Goal: Task Accomplishment & Management: Manage account settings

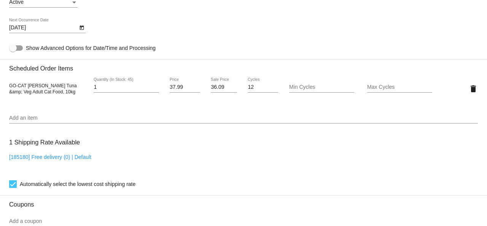
scroll to position [395, 0]
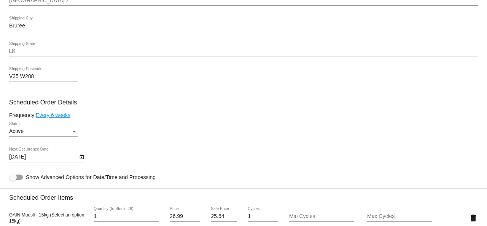
scroll to position [419, 0]
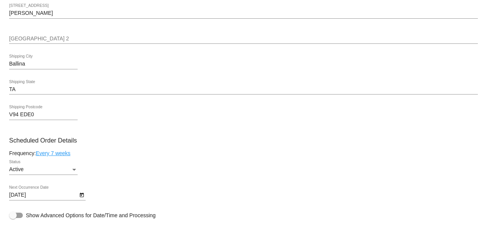
scroll to position [419, 0]
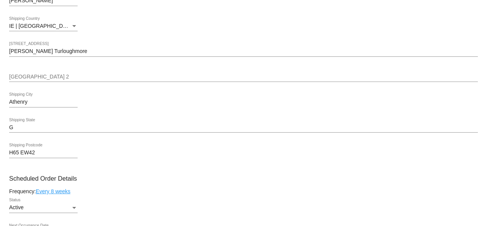
scroll to position [381, 0]
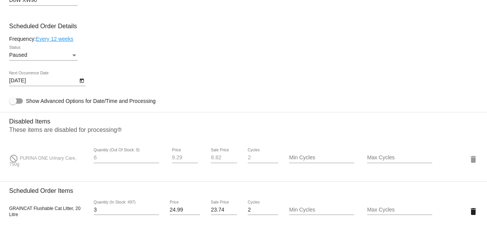
scroll to position [457, 0]
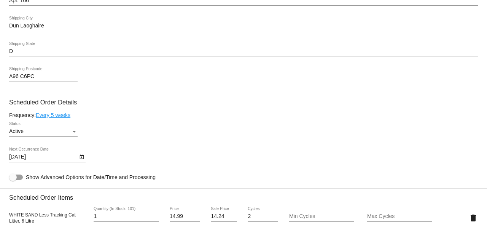
scroll to position [457, 0]
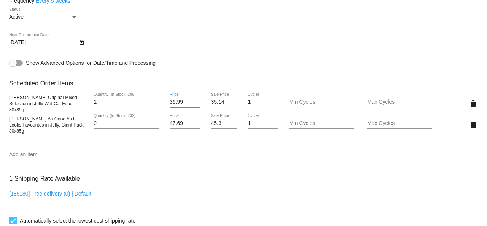
drag, startPoint x: 186, startPoint y: 105, endPoint x: 166, endPoint y: 102, distance: 20.8
click at [166, 102] on div "36.99 Price" at bounding box center [185, 103] width 39 height 22
type input "31.99"
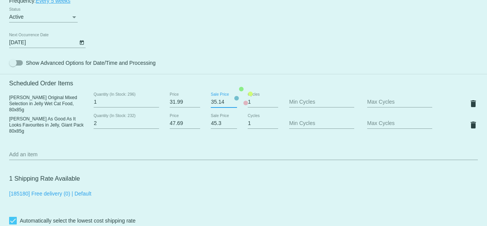
drag, startPoint x: 224, startPoint y: 102, endPoint x: 204, endPoint y: 100, distance: 19.8
click at [204, 100] on mat-card "Customer 3455918: C Tobin Coffee.lifeform@gmail.com Customer Shipping Enter Shi…" at bounding box center [243, 96] width 487 height 782
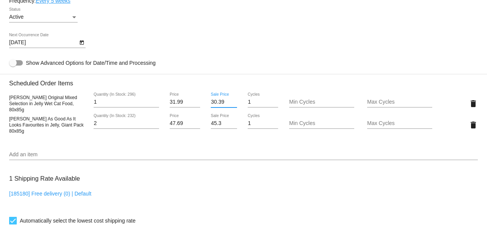
type input "30.39"
click at [284, 52] on mat-card "Customer 3455918: C Tobin Coffee.lifeform@gmail.com Customer Shipping Enter Shi…" at bounding box center [243, 96] width 487 height 782
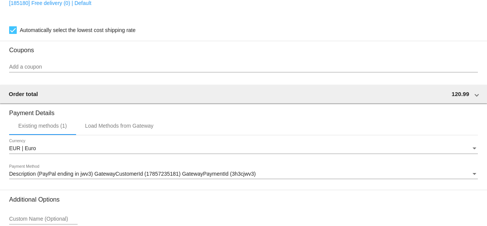
scroll to position [721, 0]
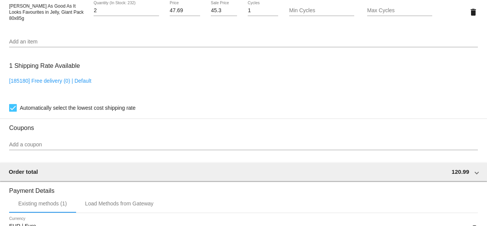
scroll to position [493, 0]
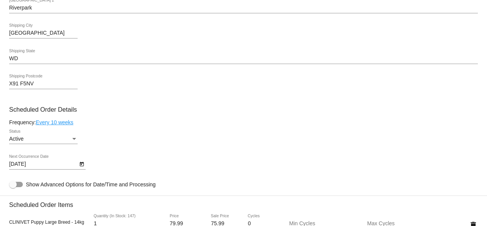
scroll to position [419, 0]
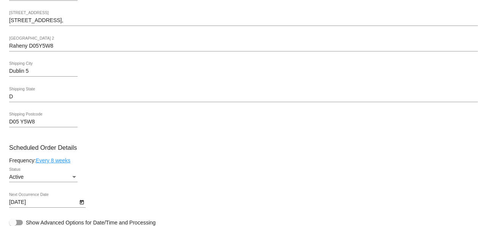
scroll to position [304, 0]
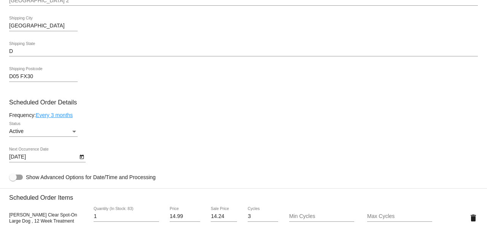
scroll to position [381, 0]
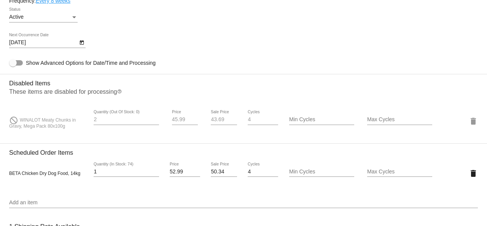
scroll to position [533, 0]
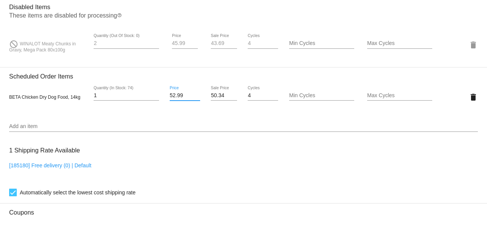
drag, startPoint x: 182, startPoint y: 96, endPoint x: 170, endPoint y: 95, distance: 12.2
click at [170, 95] on input "52.99" at bounding box center [185, 95] width 30 height 6
click at [182, 98] on input "52.99" at bounding box center [185, 95] width 30 height 6
click at [183, 98] on input "52.99" at bounding box center [185, 95] width 30 height 6
drag, startPoint x: 184, startPoint y: 98, endPoint x: 162, endPoint y: 94, distance: 22.3
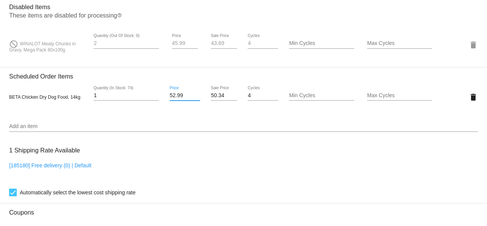
click at [162, 94] on div "BETA Chicken Dry Dog Food, 14kg 1 Quantity (In Stock: 74) 52.99 Price 50.34 Sal…" at bounding box center [243, 97] width 469 height 22
type input "49.99"
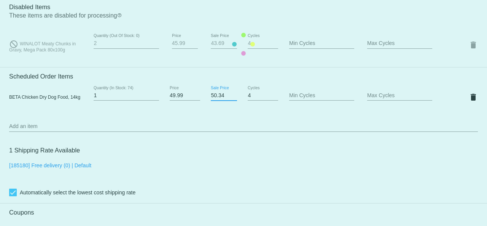
drag, startPoint x: 225, startPoint y: 99, endPoint x: 198, endPoint y: 97, distance: 26.7
click at [198, 97] on mat-card "Customer 6375459: Ceri Martin woodsgift2022@outlook.com Customer Shipping Enter…" at bounding box center [243, 44] width 487 height 830
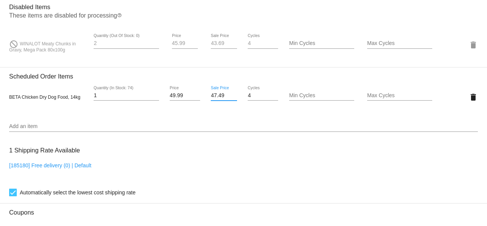
type input "47.49"
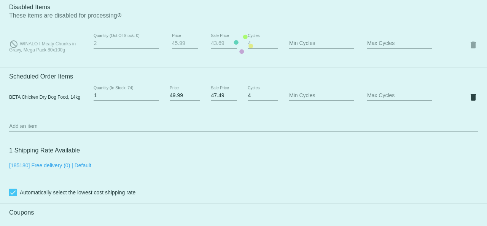
click at [231, 137] on mat-card "Customer 6375459: Ceri Martin woodsgift2022@outlook.com Customer Shipping Enter…" at bounding box center [243, 44] width 487 height 830
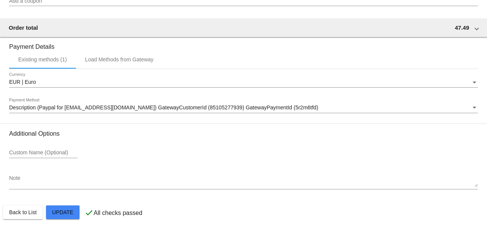
scroll to position [770, 0]
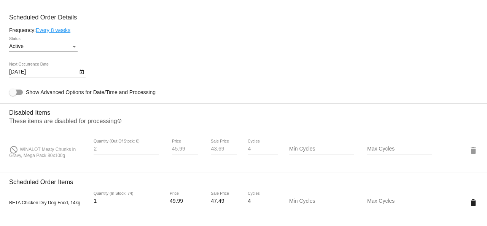
scroll to position [389, 0]
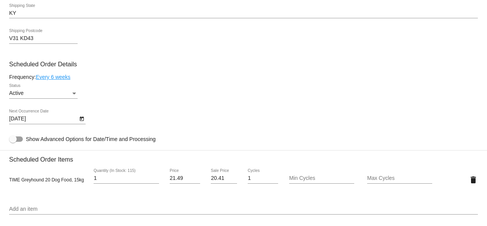
scroll to position [495, 0]
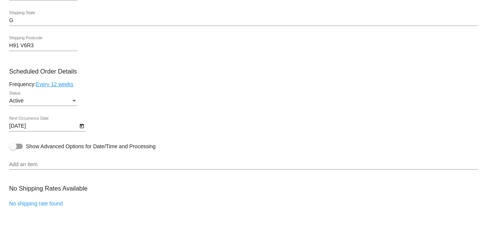
scroll to position [381, 0]
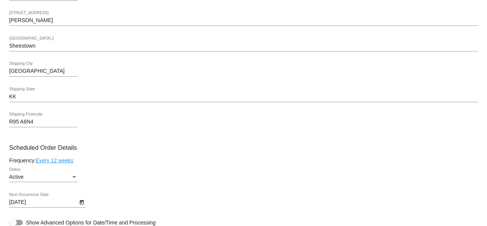
scroll to position [342, 0]
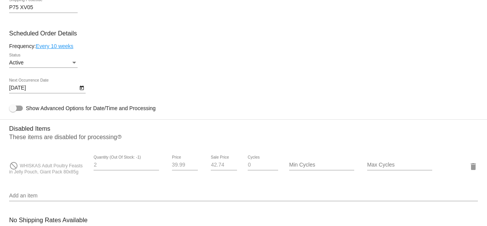
scroll to position [381, 0]
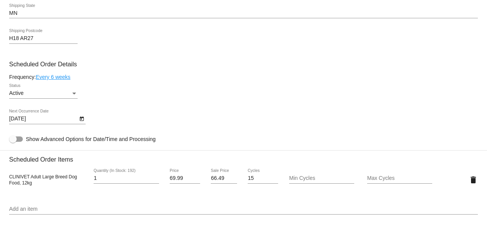
scroll to position [419, 0]
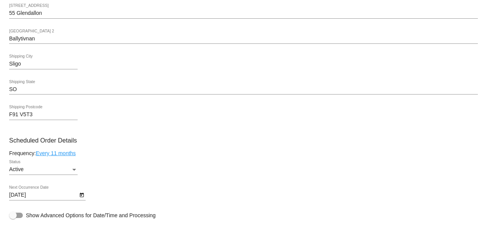
scroll to position [419, 0]
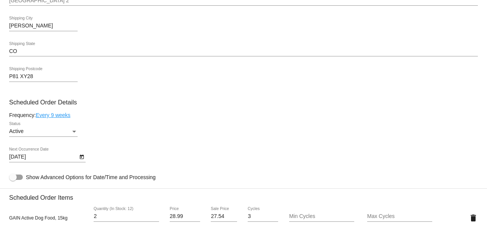
scroll to position [457, 0]
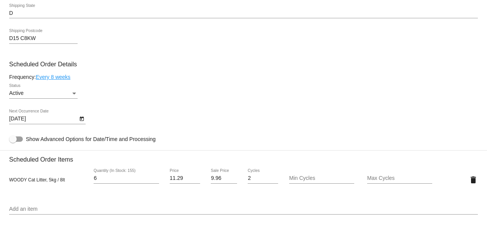
scroll to position [457, 0]
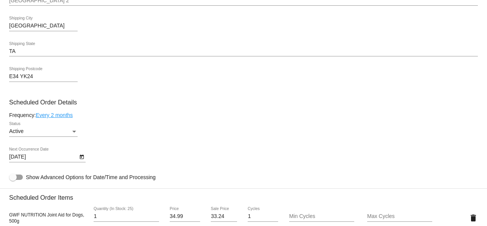
scroll to position [457, 0]
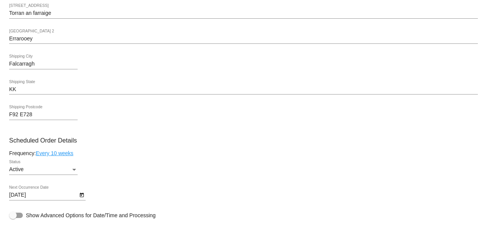
scroll to position [419, 0]
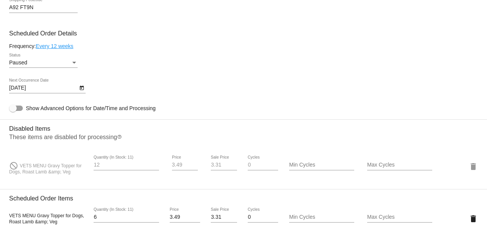
scroll to position [419, 0]
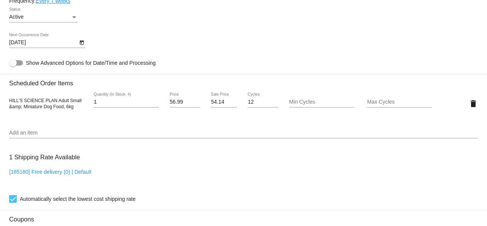
scroll to position [495, 0]
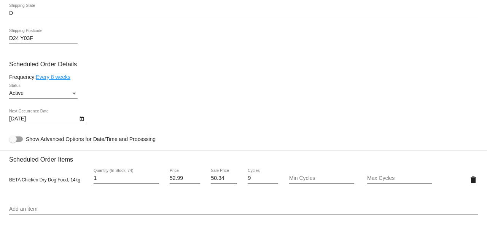
scroll to position [495, 0]
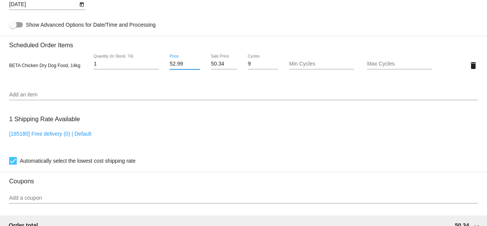
drag, startPoint x: 183, startPoint y: 65, endPoint x: 165, endPoint y: 63, distance: 18.0
click at [166, 63] on div "52.99 Price" at bounding box center [185, 65] width 39 height 22
type input "49.99"
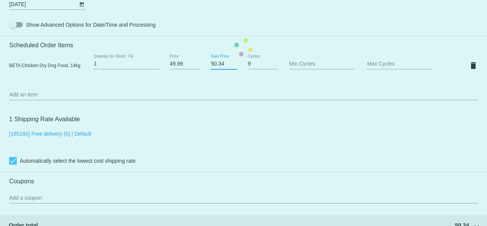
drag, startPoint x: 223, startPoint y: 66, endPoint x: 194, endPoint y: 62, distance: 29.2
click at [194, 62] on mat-card "Customer 4361550: G Byrne gazbyrneie@yahoo.ie Customer Shipping Enter Shipping …" at bounding box center [243, 47] width 487 height 761
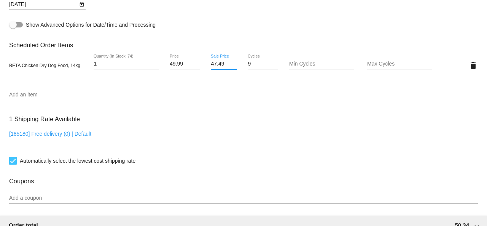
type input "47.49"
click at [406, 139] on mat-card "Customer 4361550: G Byrne gazbyrneie@yahoo.ie Customer Shipping Enter Shipping …" at bounding box center [243, 47] width 487 height 761
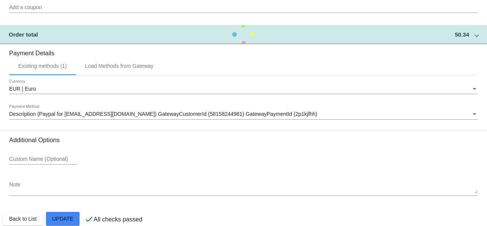
scroll to position [700, 0]
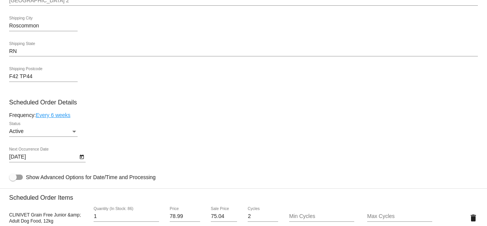
scroll to position [419, 0]
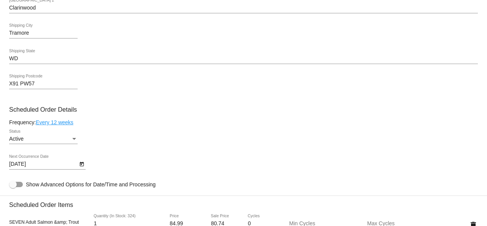
scroll to position [419, 0]
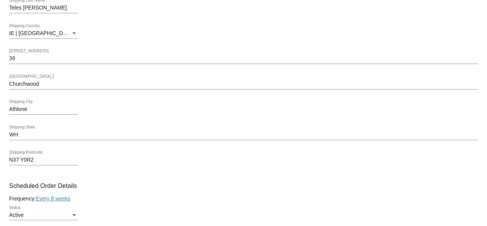
scroll to position [304, 0]
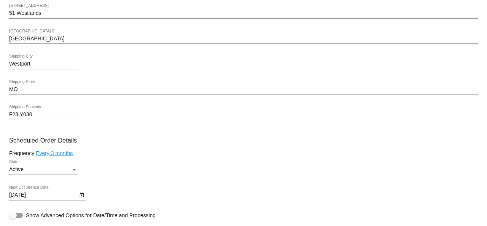
scroll to position [419, 0]
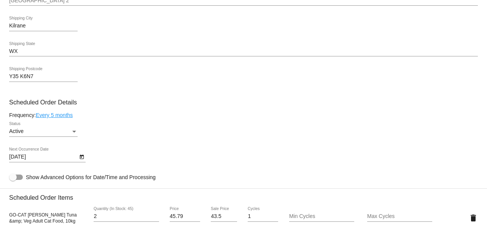
scroll to position [457, 0]
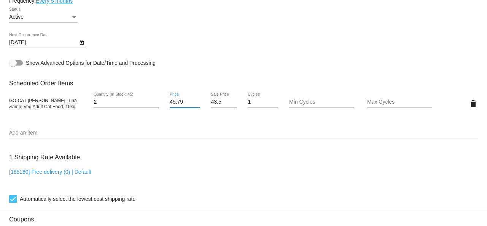
drag, startPoint x: 183, startPoint y: 104, endPoint x: 150, endPoint y: 102, distance: 32.8
click at [150, 102] on div "GO-CAT Herring Tuna &amp; Veg Adult Cat Food, 10kg 2 Quantity (In Stock: 45) 45…" at bounding box center [243, 103] width 469 height 22
type input "37.99"
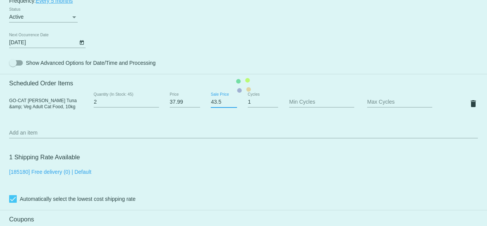
drag, startPoint x: 213, startPoint y: 103, endPoint x: 205, endPoint y: 102, distance: 8.0
click at [205, 102] on mat-card "Customer 6721605: Kerry McCormack kamc456@yahoo.co.uk Customer Shipping Enter S…" at bounding box center [243, 85] width 487 height 761
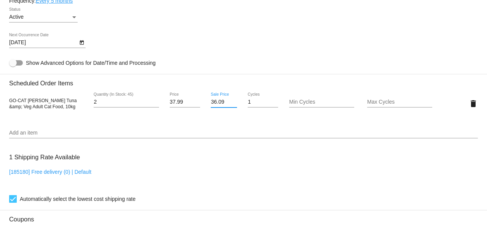
type input "36.09"
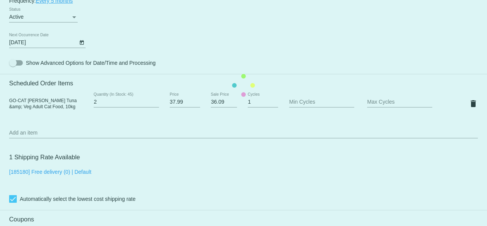
click at [285, 145] on mat-card "Customer 6721605: Kerry McCormack kamc456@yahoo.co.uk Customer Shipping Enter S…" at bounding box center [243, 85] width 487 height 761
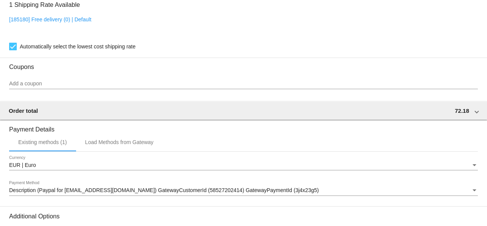
scroll to position [700, 0]
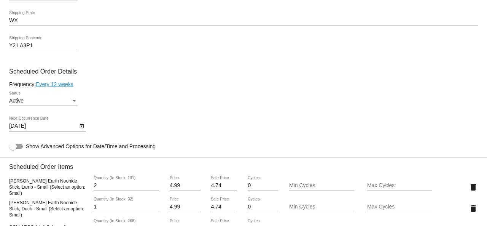
scroll to position [419, 0]
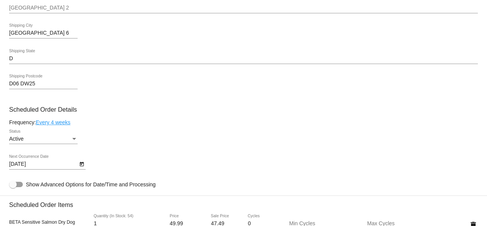
scroll to position [304, 0]
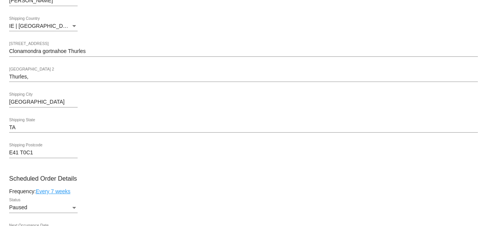
scroll to position [381, 0]
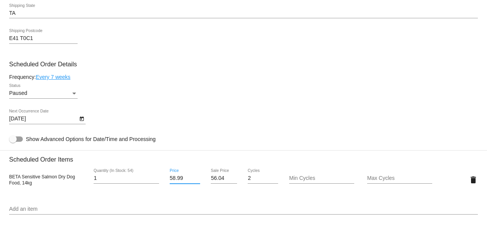
drag, startPoint x: 183, startPoint y: 179, endPoint x: 162, endPoint y: 177, distance: 21.0
click at [162, 177] on div "BETA Sensitive Salmon Dry Dog Food, 14kg 1 Quantity (In Stock: 54) 58.99 Price …" at bounding box center [243, 180] width 469 height 22
type input "49.99"
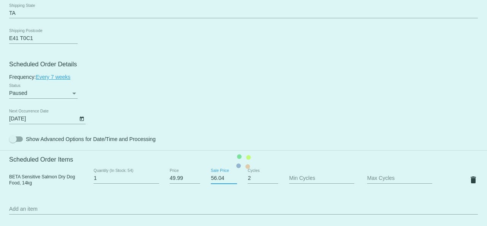
drag, startPoint x: 226, startPoint y: 181, endPoint x: 204, endPoint y: 178, distance: 21.9
click at [204, 178] on mat-card "Customer 3954372: Amy Webster amywebs11@gmail.com Customer Shipping Enter Shipp…" at bounding box center [243, 161] width 487 height 761
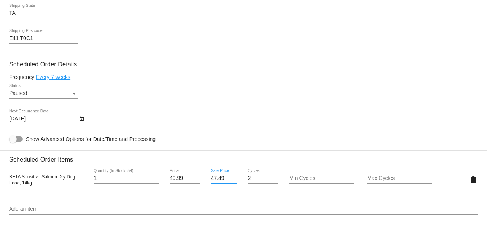
type input "47.49"
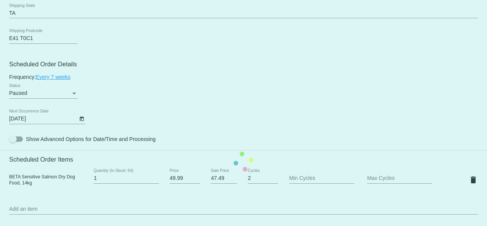
click at [315, 206] on mat-card "Customer 3954372: Amy Webster amywebs11@gmail.com Customer Shipping Enter Shipp…" at bounding box center [243, 161] width 487 height 761
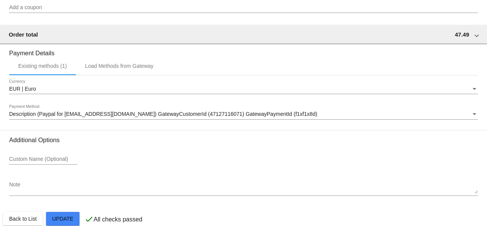
scroll to position [700, 0]
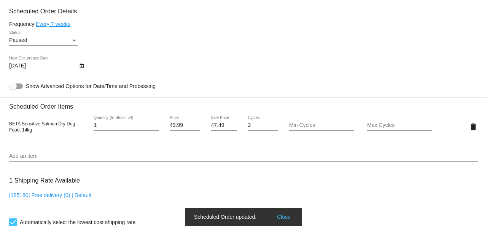
scroll to position [395, 0]
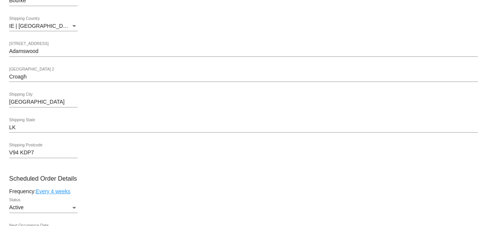
scroll to position [381, 0]
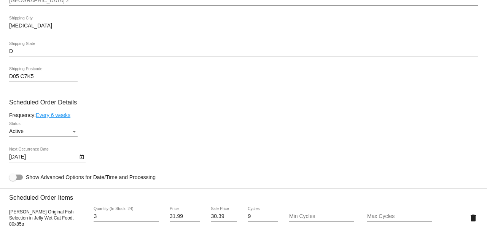
scroll to position [381, 0]
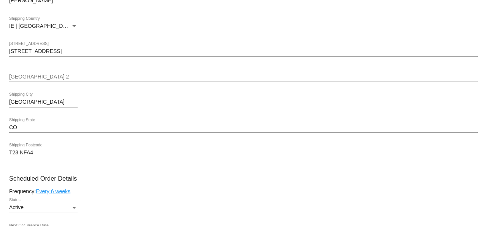
scroll to position [419, 0]
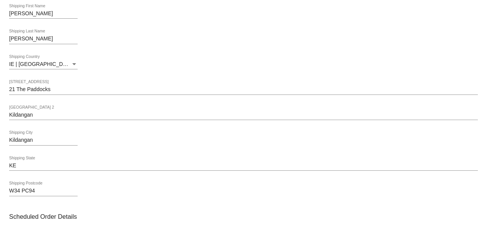
scroll to position [342, 0]
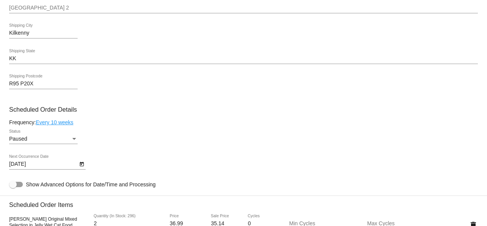
scroll to position [342, 0]
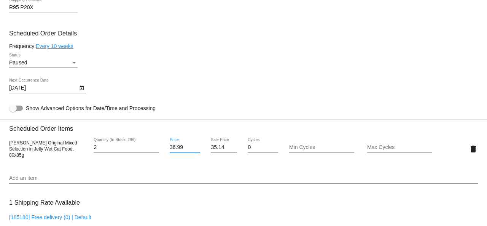
drag, startPoint x: 185, startPoint y: 150, endPoint x: 164, endPoint y: 146, distance: 21.2
click at [166, 146] on div "36.99 Price" at bounding box center [185, 149] width 39 height 22
type input "31.99"
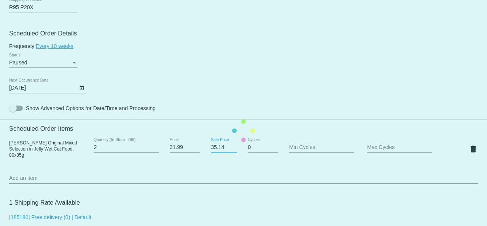
drag, startPoint x: 224, startPoint y: 148, endPoint x: 201, endPoint y: 148, distance: 23.2
click at [201, 148] on mat-card "Customer 6311615: Sarah Jane Cleary ahsureitsgrand@gmail.com Customer Shipping …" at bounding box center [243, 130] width 487 height 761
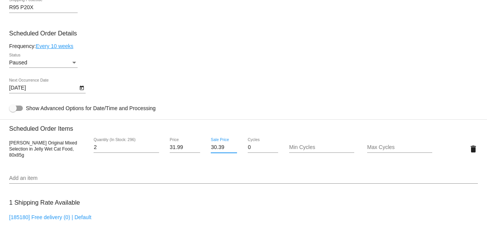
type input "30.39"
click at [330, 193] on mat-card "Customer 6311615: Sarah Jane Cleary ahsureitsgrand@gmail.com Customer Shipping …" at bounding box center [243, 130] width 487 height 761
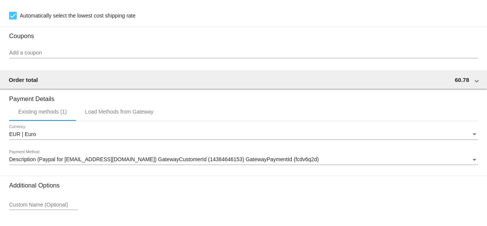
scroll to position [631, 0]
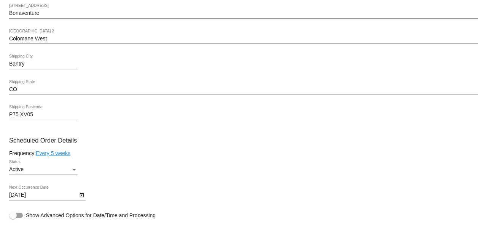
scroll to position [419, 0]
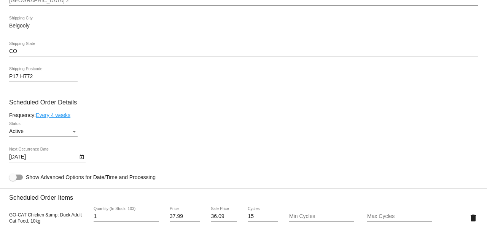
scroll to position [381, 0]
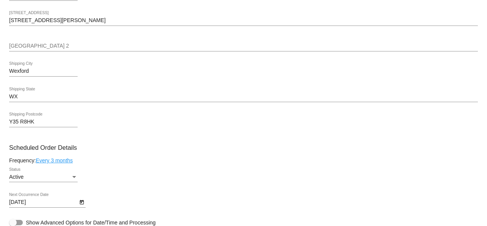
scroll to position [342, 0]
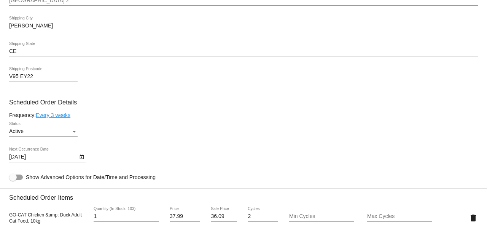
scroll to position [381, 0]
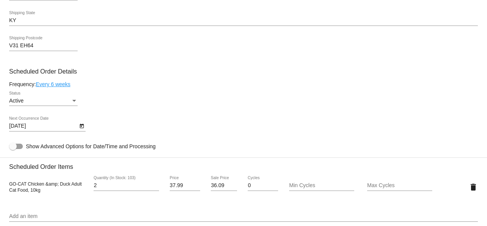
scroll to position [381, 0]
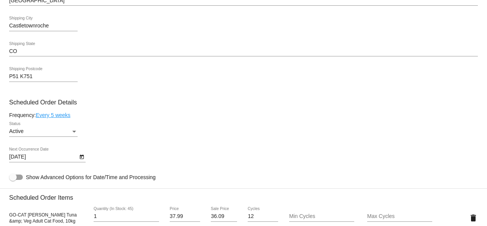
scroll to position [419, 0]
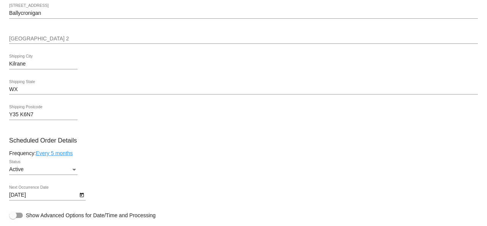
scroll to position [419, 0]
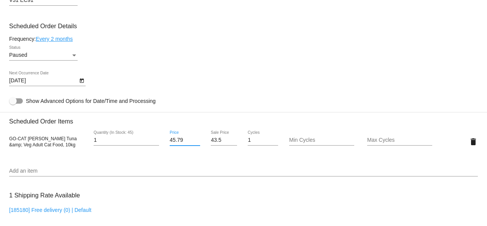
drag, startPoint x: 183, startPoint y: 142, endPoint x: 165, endPoint y: 140, distance: 18.0
click at [166, 140] on div "45.79 Price" at bounding box center [185, 142] width 39 height 22
type input "37.99"
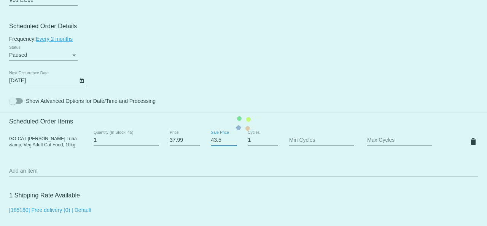
drag, startPoint x: 221, startPoint y: 142, endPoint x: 202, endPoint y: 141, distance: 18.7
click at [202, 141] on mat-card "Customer 6728128: Michelle Boyle michelleboylework23@gmail.com Customer Shippin…" at bounding box center [243, 123] width 487 height 761
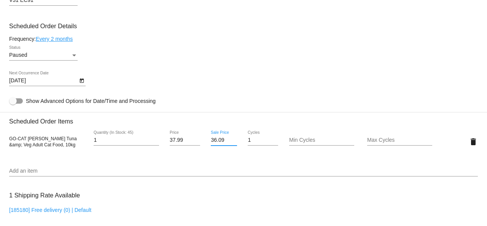
type input "36.09"
click at [211, 200] on mat-card "Customer 6728128: Michelle Boyle michelleboylework23@gmail.com Customer Shippin…" at bounding box center [243, 123] width 487 height 761
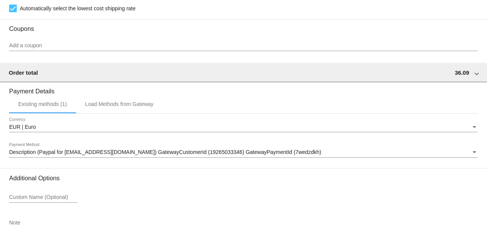
scroll to position [700, 0]
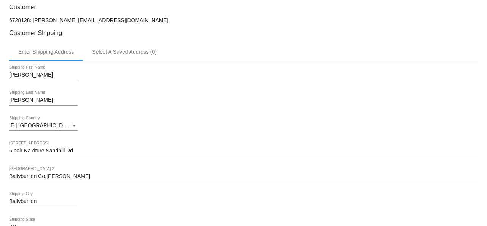
scroll to position [243, 0]
